Goal: Navigation & Orientation: Find specific page/section

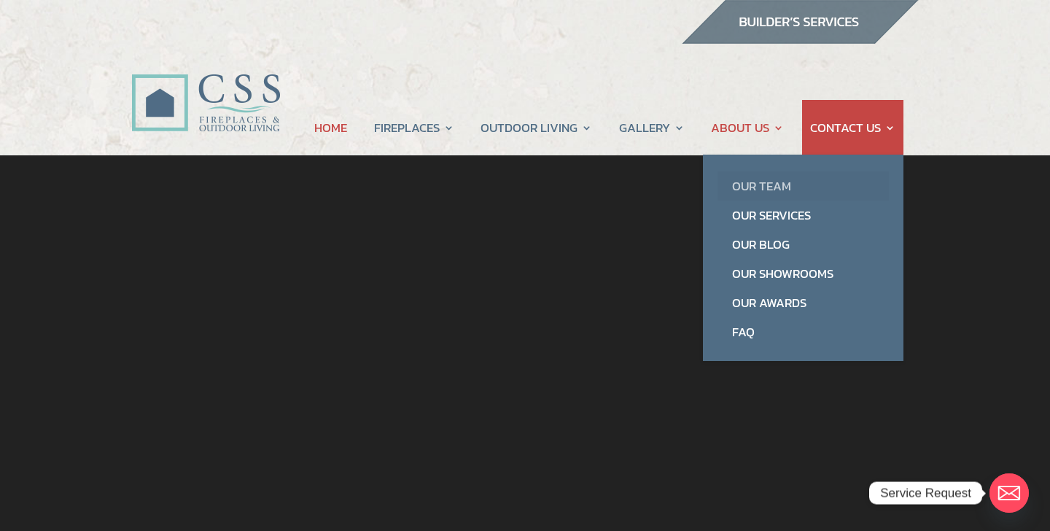
click at [760, 181] on link "Our Team" at bounding box center [802, 185] width 171 height 29
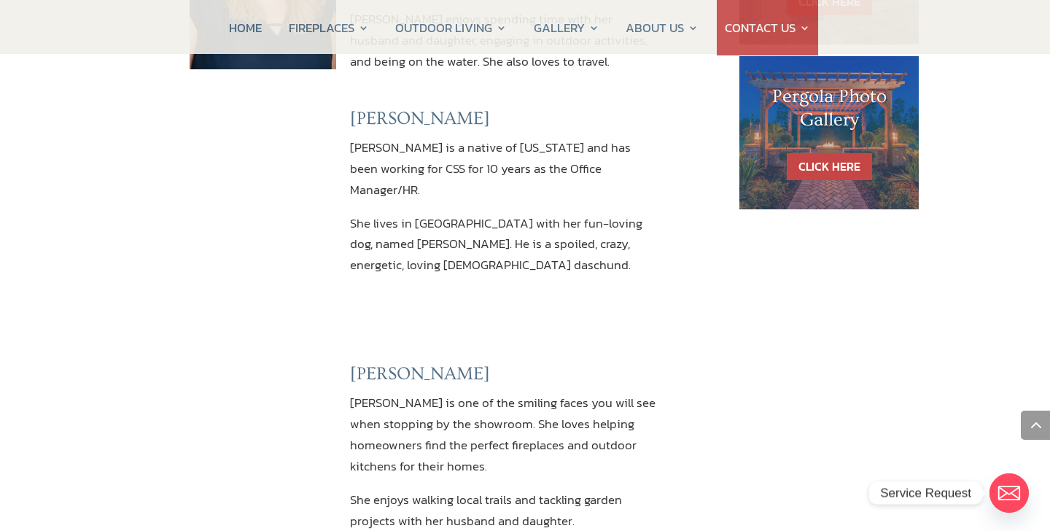
scroll to position [1060, 0]
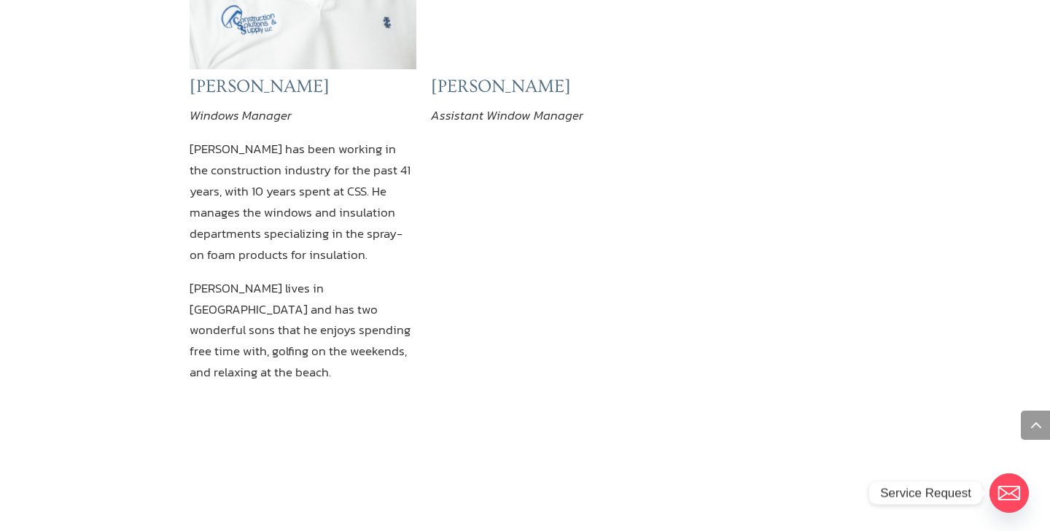
scroll to position [1428, 0]
